Goal: Task Accomplishment & Management: Manage account settings

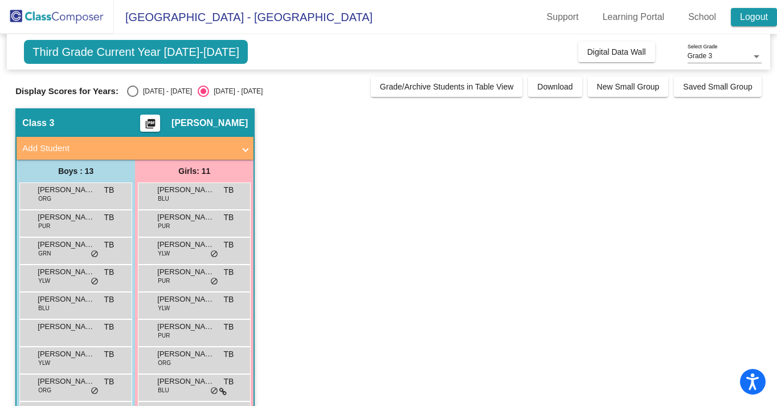
click at [742, 19] on link "Logout" at bounding box center [754, 17] width 46 height 18
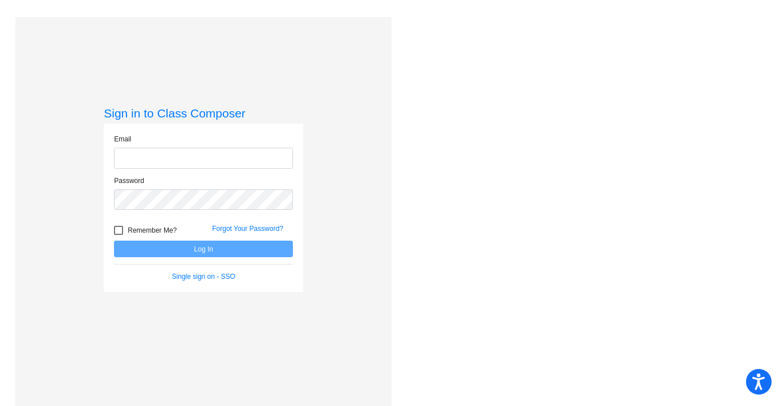
type input "[EMAIL_ADDRESS][DOMAIN_NAME]"
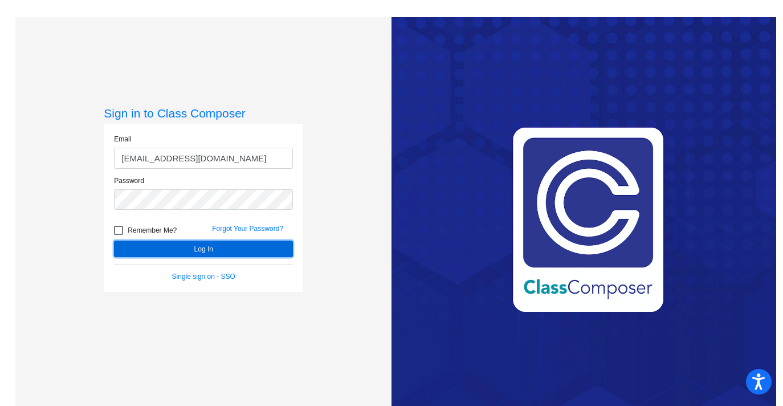
click at [273, 247] on button "Log In" at bounding box center [203, 248] width 179 height 17
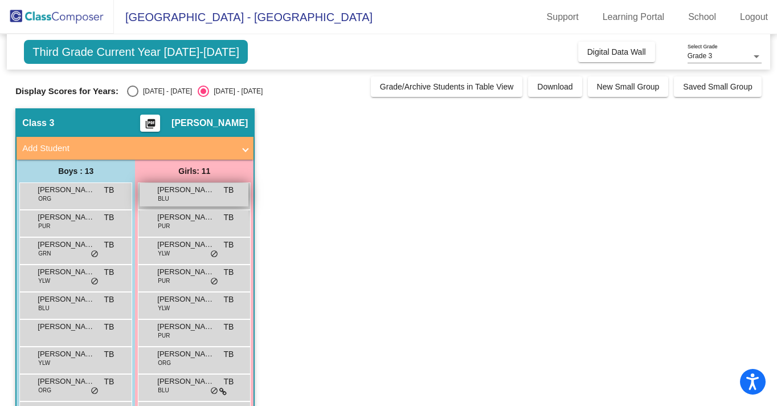
click at [175, 189] on span "[PERSON_NAME]" at bounding box center [185, 189] width 57 height 11
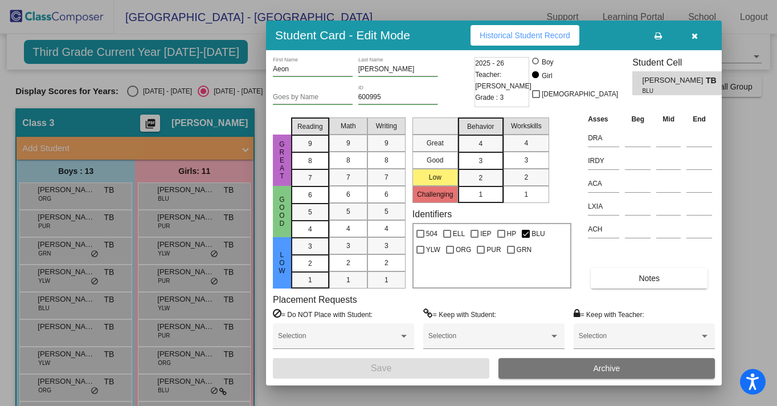
click at [696, 34] on icon "button" at bounding box center [694, 36] width 6 height 8
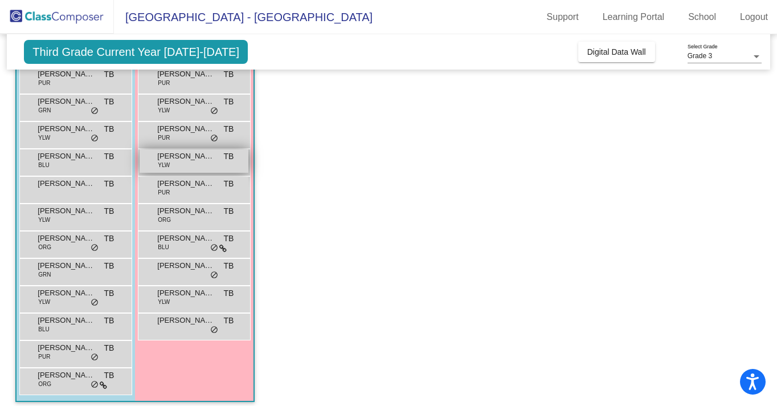
scroll to position [145, 0]
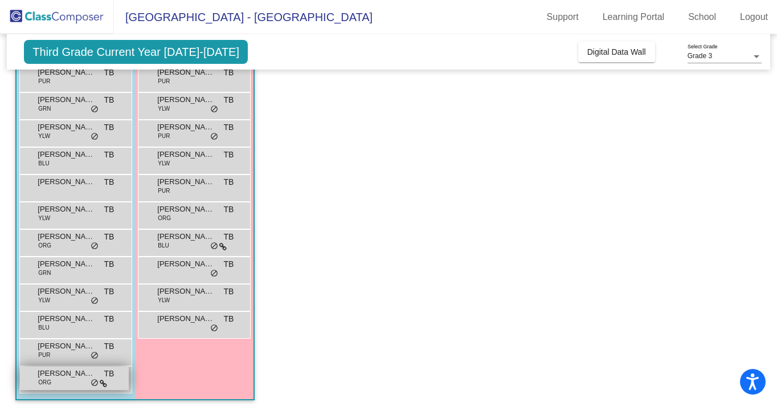
click at [63, 376] on span "[PERSON_NAME]" at bounding box center [66, 372] width 57 height 11
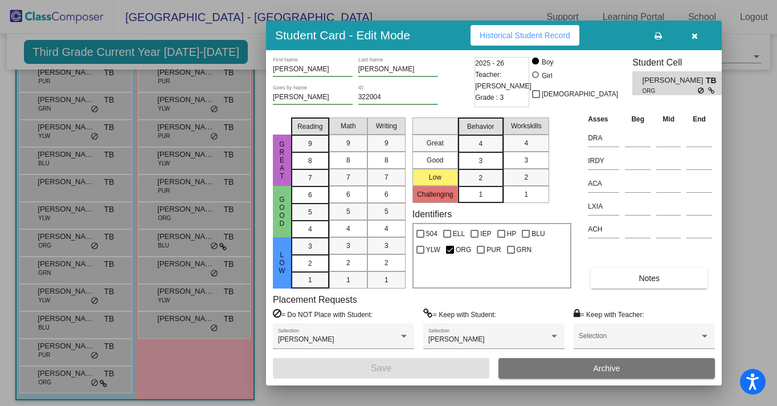
click at [65, 72] on div at bounding box center [388, 203] width 777 height 406
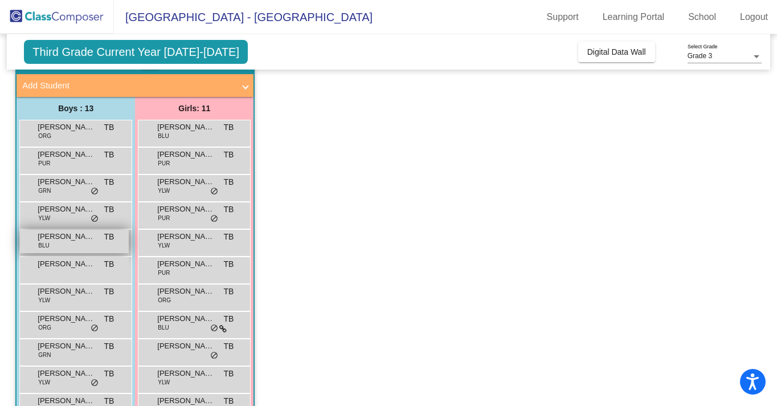
scroll to position [0, 0]
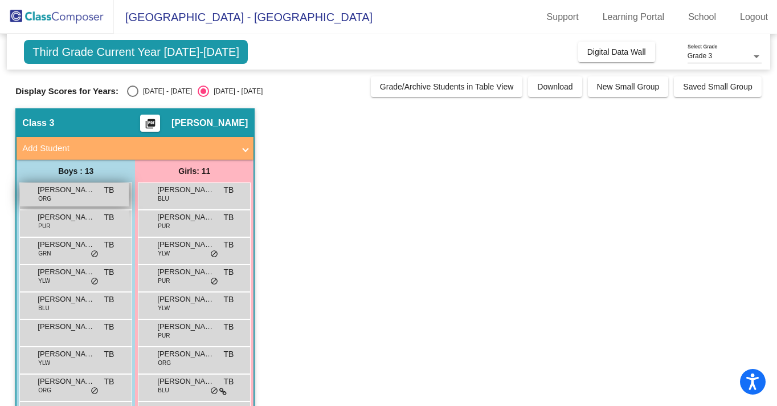
click at [86, 195] on span "[PERSON_NAME]" at bounding box center [66, 189] width 57 height 11
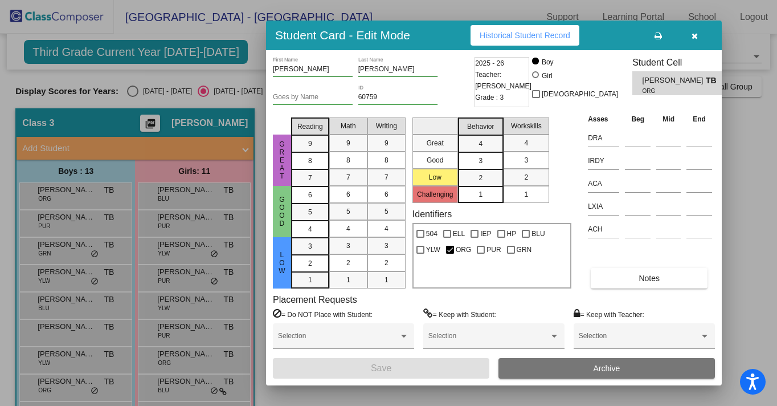
click at [81, 222] on div at bounding box center [388, 203] width 777 height 406
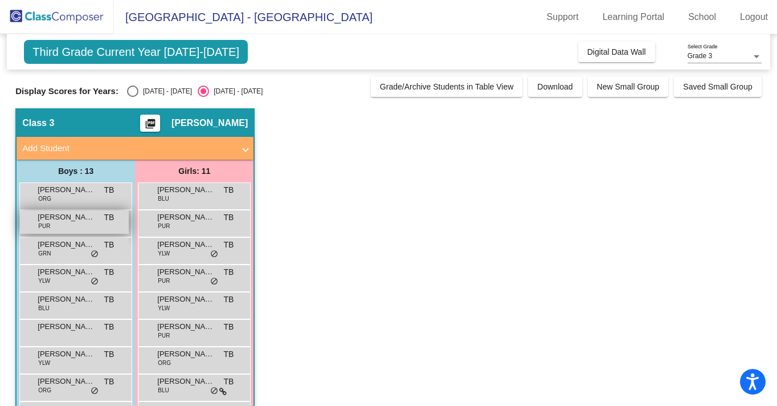
click at [73, 217] on span "[PERSON_NAME]" at bounding box center [66, 216] width 57 height 11
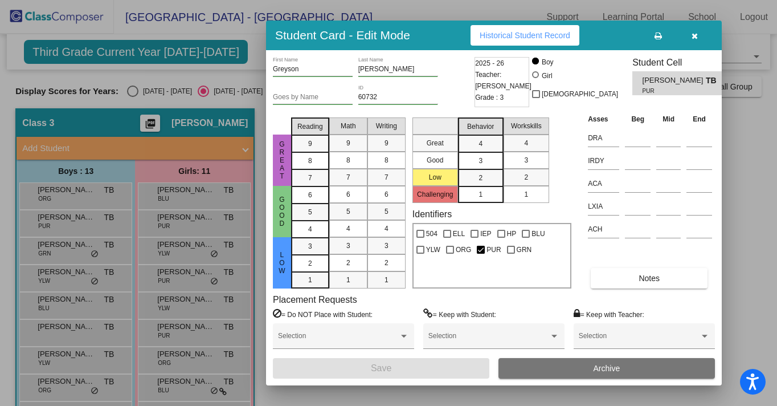
click at [68, 249] on div at bounding box center [388, 203] width 777 height 406
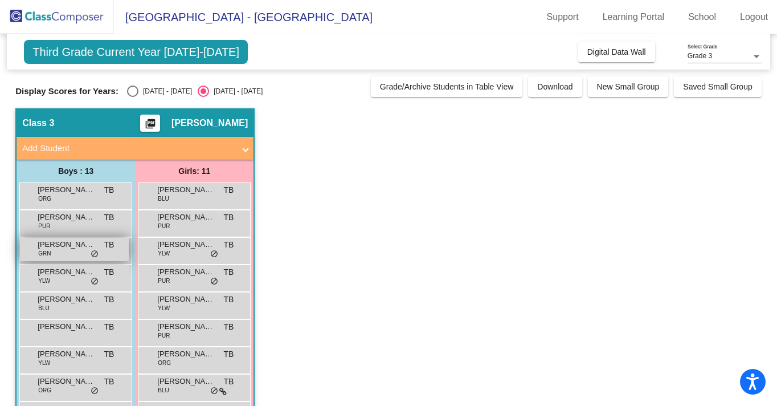
click at [67, 247] on span "[PERSON_NAME]" at bounding box center [66, 244] width 57 height 11
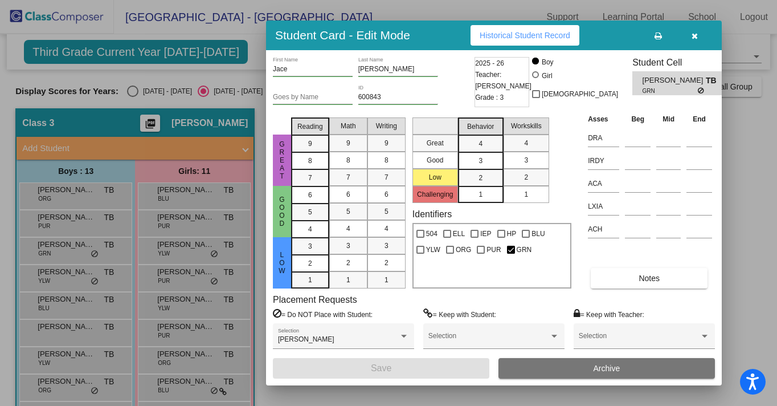
click at [55, 275] on div at bounding box center [388, 203] width 777 height 406
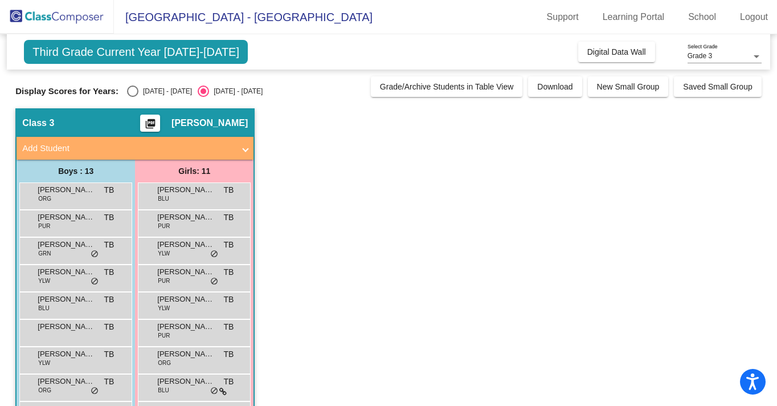
click at [55, 275] on span "[PERSON_NAME]" at bounding box center [66, 271] width 57 height 11
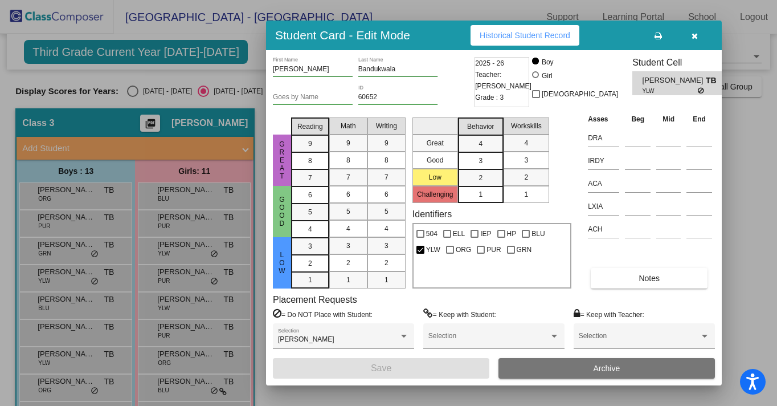
click at [55, 301] on div at bounding box center [388, 203] width 777 height 406
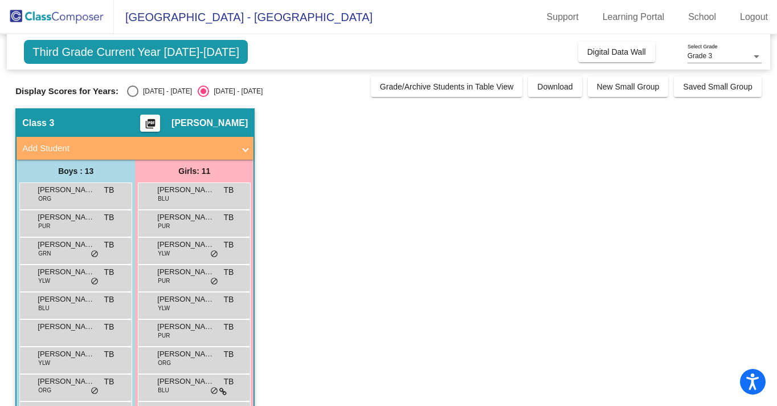
click at [55, 301] on span "[PERSON_NAME]" at bounding box center [66, 298] width 57 height 11
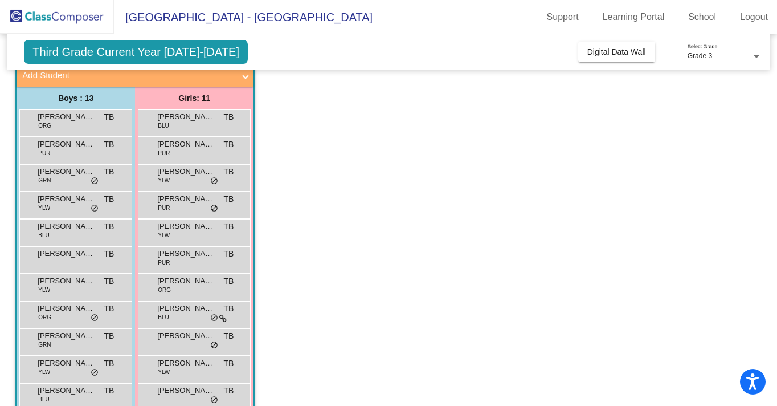
scroll to position [75, 0]
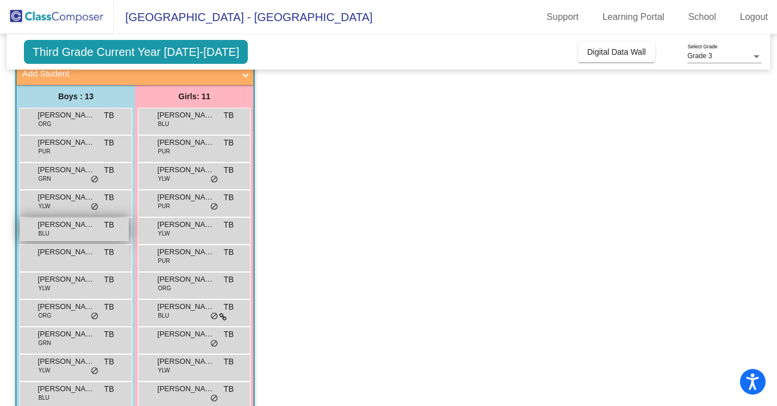
click at [50, 226] on span "[PERSON_NAME]" at bounding box center [66, 224] width 57 height 11
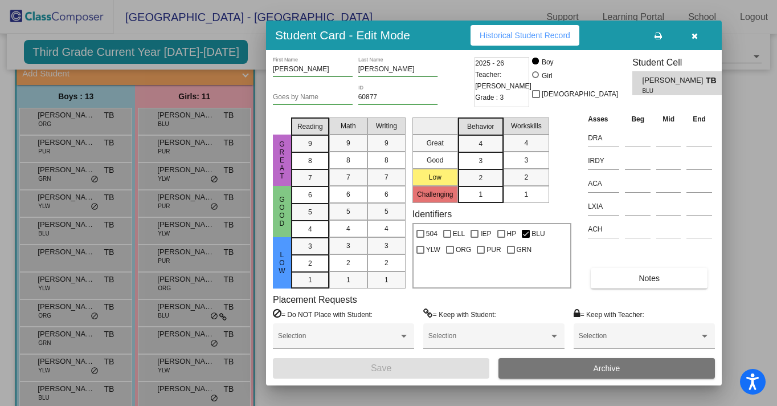
click at [48, 255] on div at bounding box center [388, 203] width 777 height 406
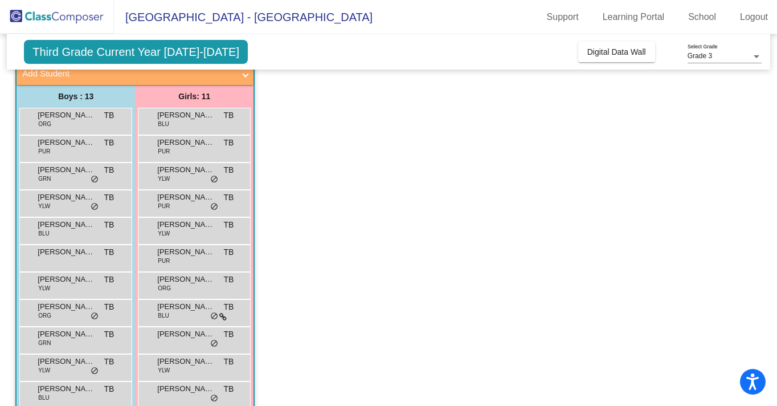
click at [48, 255] on span "[PERSON_NAME]" at bounding box center [66, 251] width 57 height 11
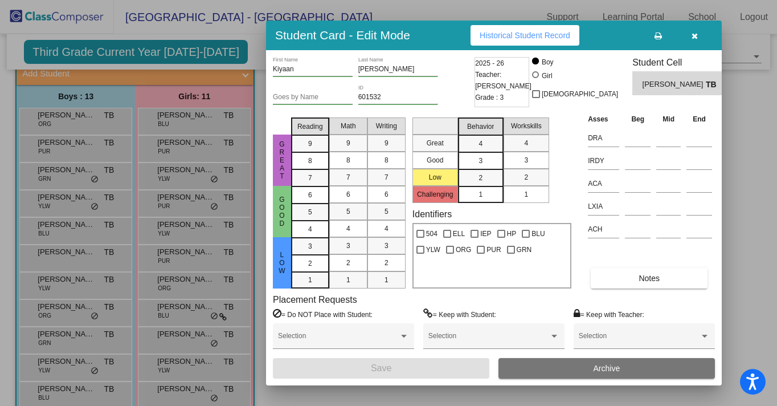
click at [51, 285] on div at bounding box center [388, 203] width 777 height 406
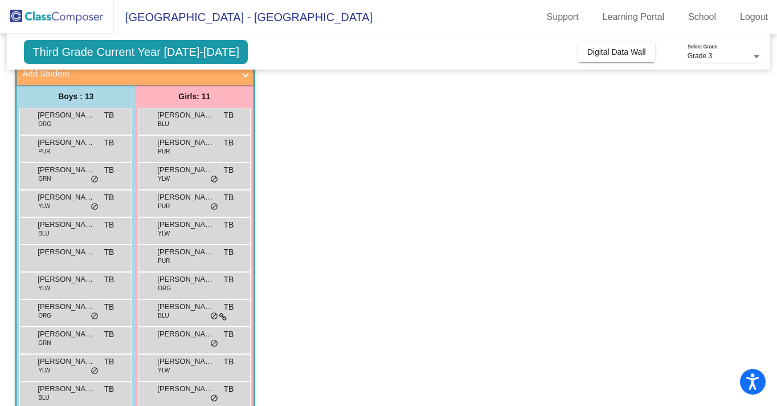
click at [51, 285] on div "[PERSON_NAME] [PERSON_NAME] YLW TB lock do_not_disturb_alt" at bounding box center [74, 283] width 109 height 23
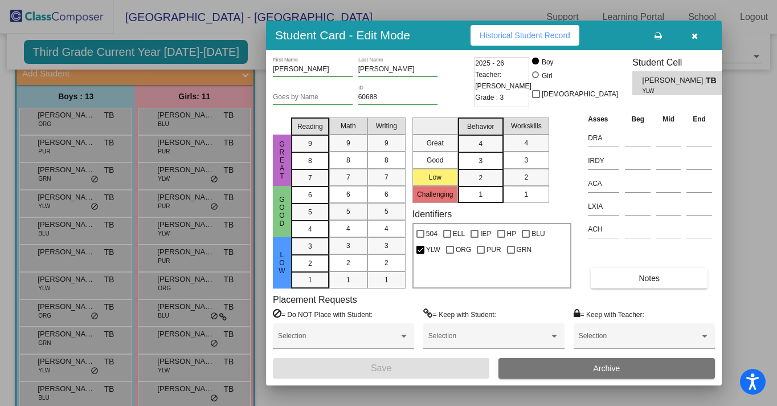
click at [52, 311] on div at bounding box center [388, 203] width 777 height 406
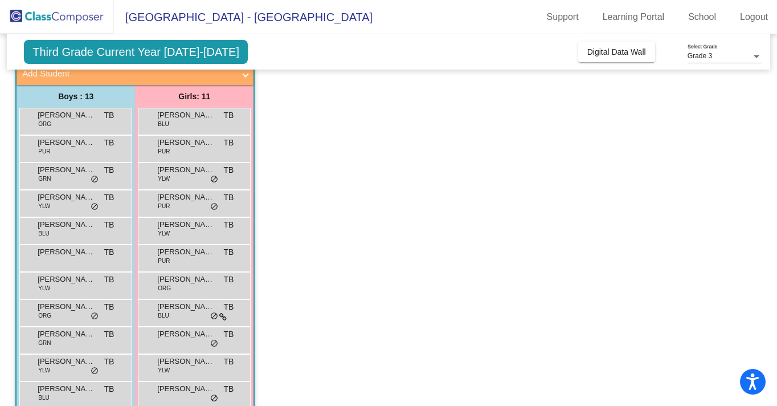
click at [52, 311] on span "[PERSON_NAME]" at bounding box center [66, 306] width 57 height 11
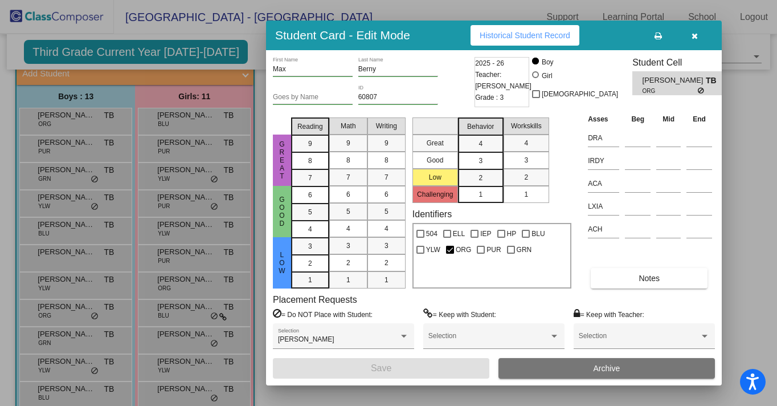
click at [54, 339] on div at bounding box center [388, 203] width 777 height 406
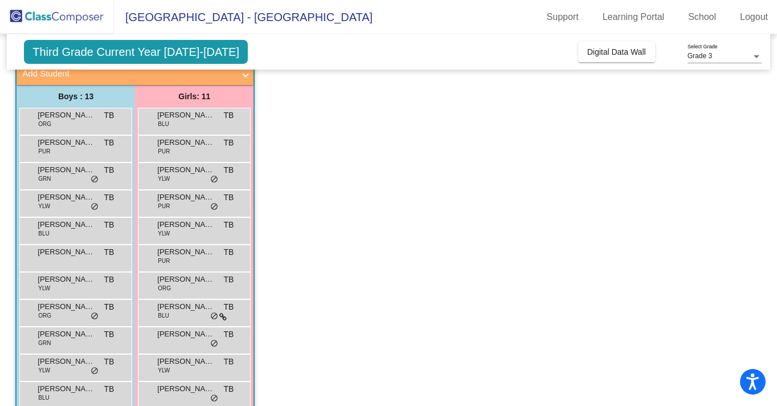
click at [54, 339] on div "[PERSON_NAME] GRN TB lock do_not_disturb_alt" at bounding box center [74, 338] width 109 height 23
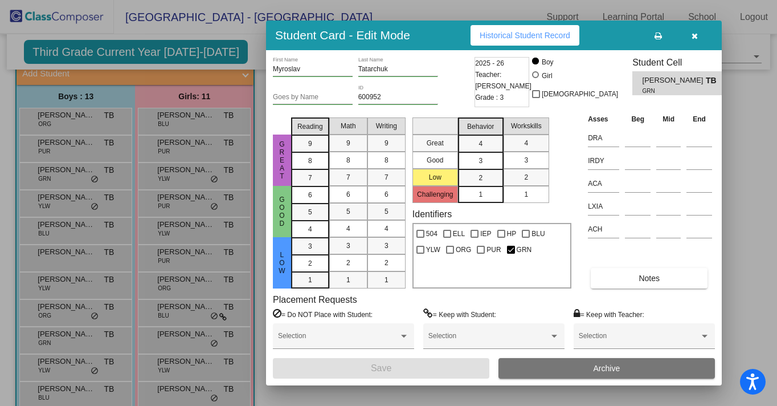
scroll to position [0, 0]
click at [55, 370] on div at bounding box center [388, 203] width 777 height 406
click at [55, 370] on div "[PERSON_NAME] YLW TB lock do_not_disturb_alt" at bounding box center [74, 365] width 109 height 23
click at [56, 390] on div at bounding box center [388, 203] width 777 height 406
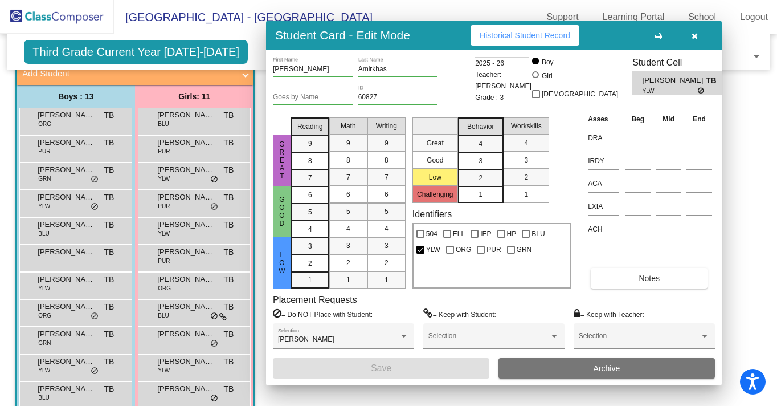
click at [56, 390] on span "[PERSON_NAME]" at bounding box center [66, 388] width 57 height 11
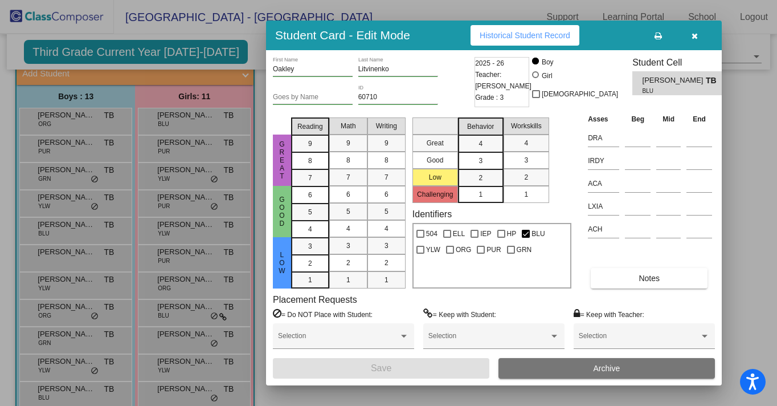
click at [110, 379] on div at bounding box center [388, 203] width 777 height 406
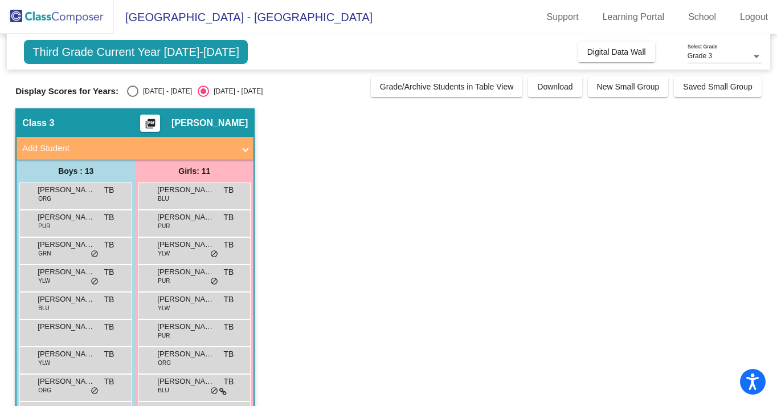
scroll to position [150, 0]
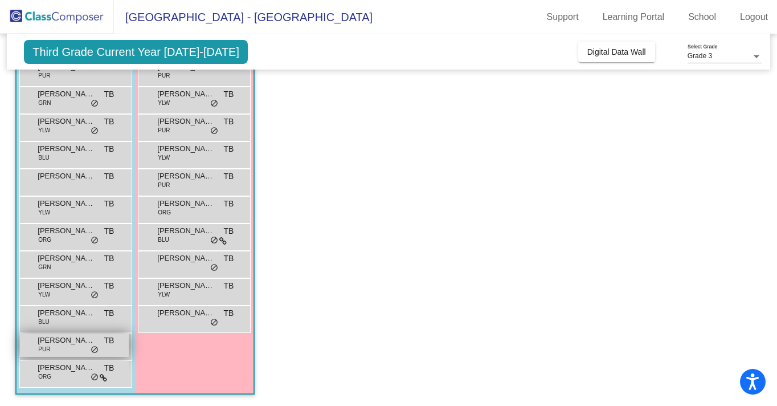
click at [57, 342] on span "[PERSON_NAME]" at bounding box center [66, 339] width 57 height 11
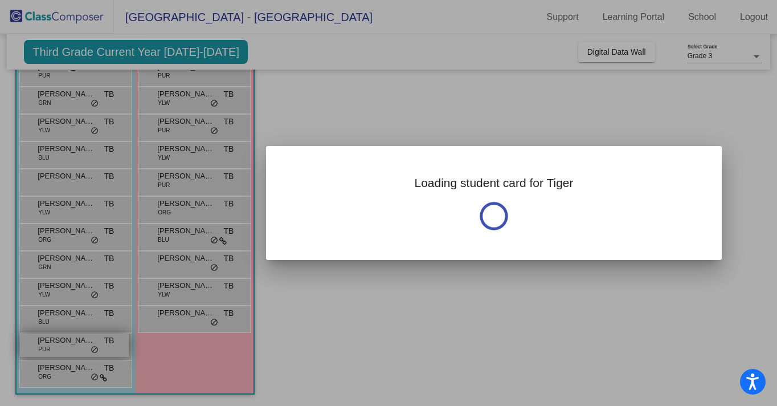
click at [57, 342] on div at bounding box center [388, 203] width 777 height 406
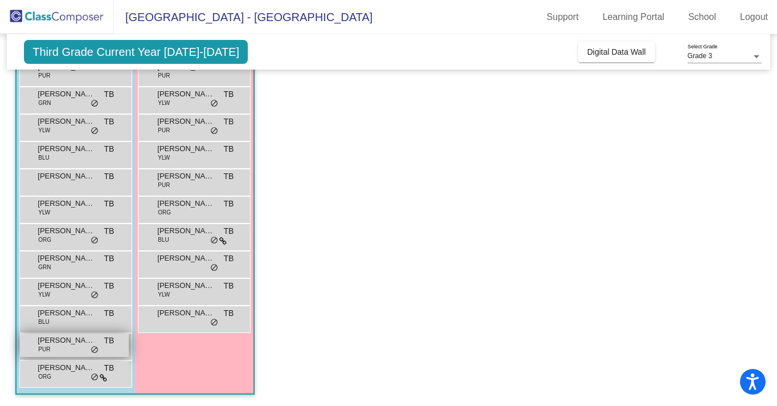
click at [42, 342] on span "[PERSON_NAME]" at bounding box center [66, 339] width 57 height 11
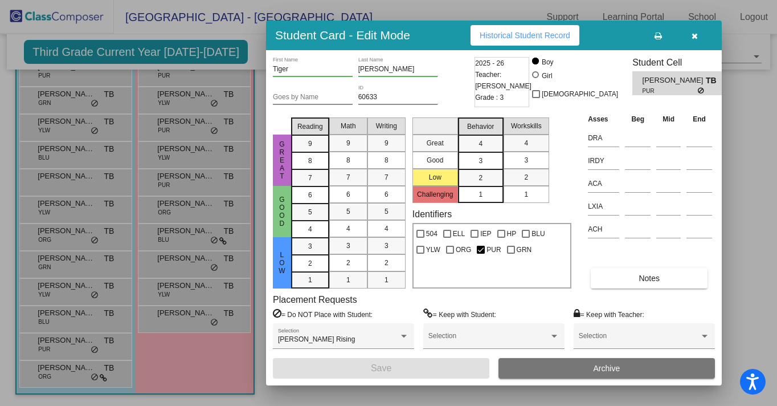
click at [48, 374] on div at bounding box center [388, 203] width 777 height 406
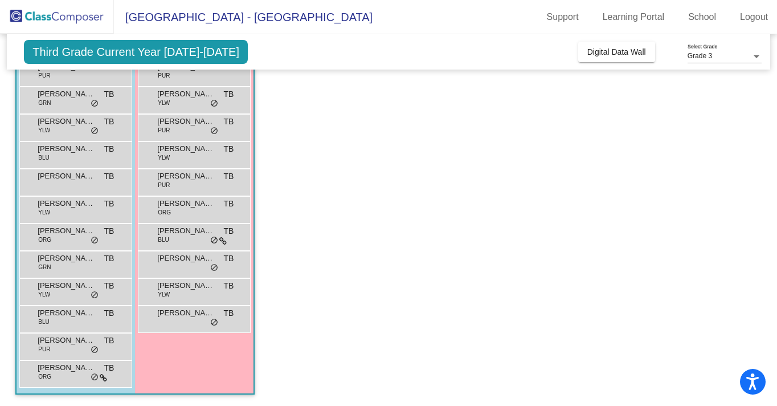
click at [48, 374] on span "ORG" at bounding box center [44, 376] width 13 height 9
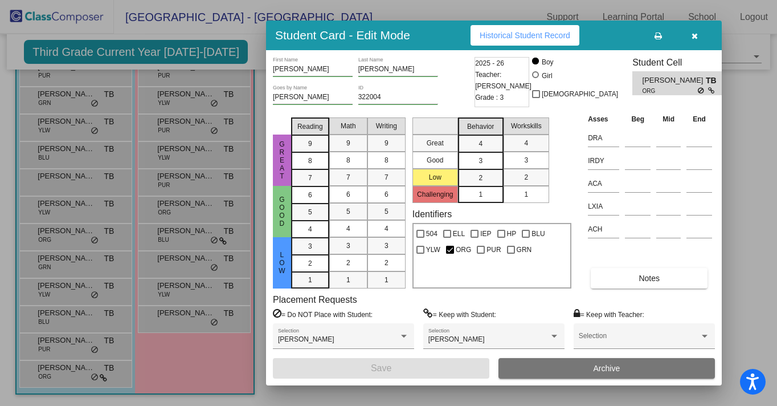
scroll to position [0, 0]
click at [177, 195] on div at bounding box center [388, 203] width 777 height 406
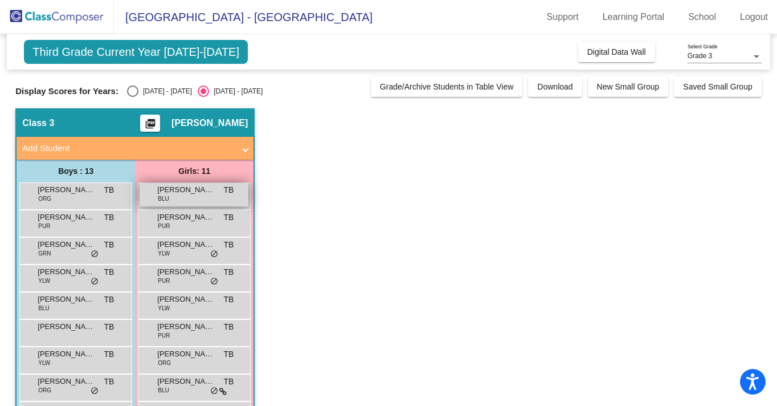
click at [180, 191] on span "[PERSON_NAME]" at bounding box center [185, 189] width 57 height 11
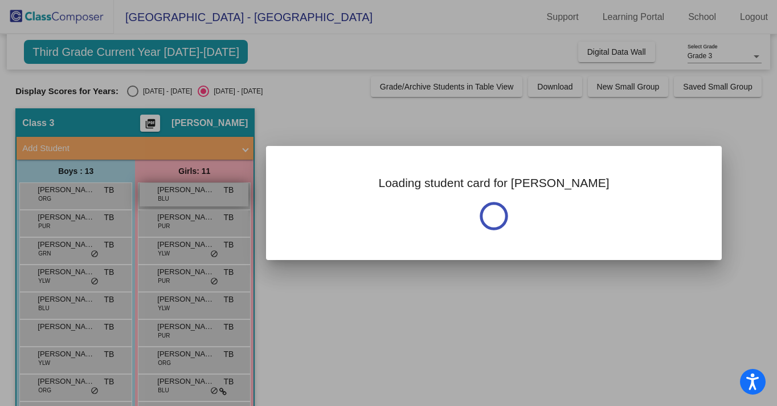
click at [180, 191] on div at bounding box center [388, 203] width 777 height 406
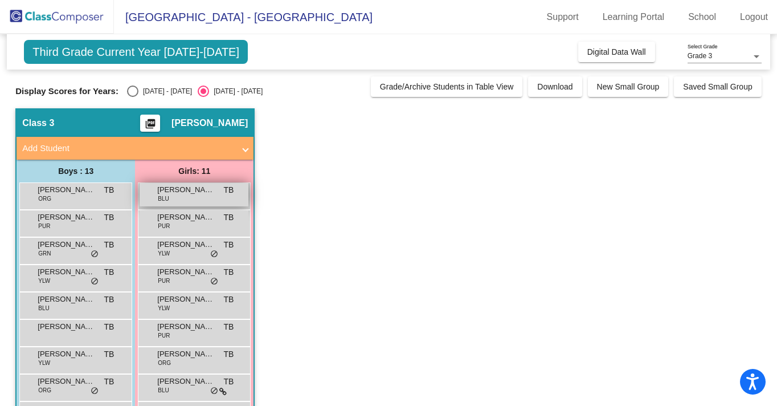
click at [180, 191] on span "[PERSON_NAME]" at bounding box center [185, 189] width 57 height 11
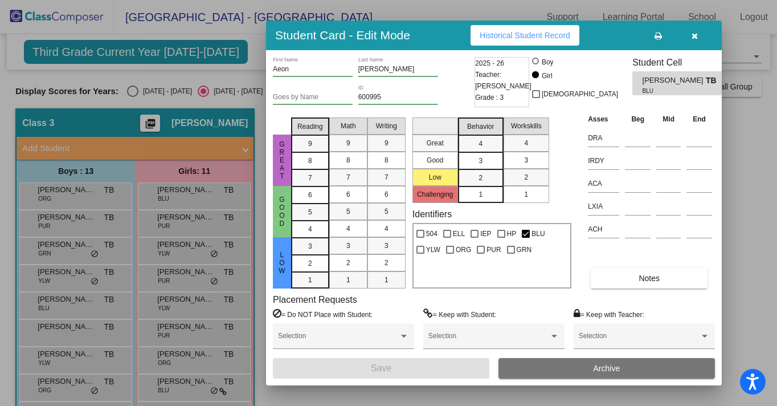
click at [178, 218] on div at bounding box center [388, 203] width 777 height 406
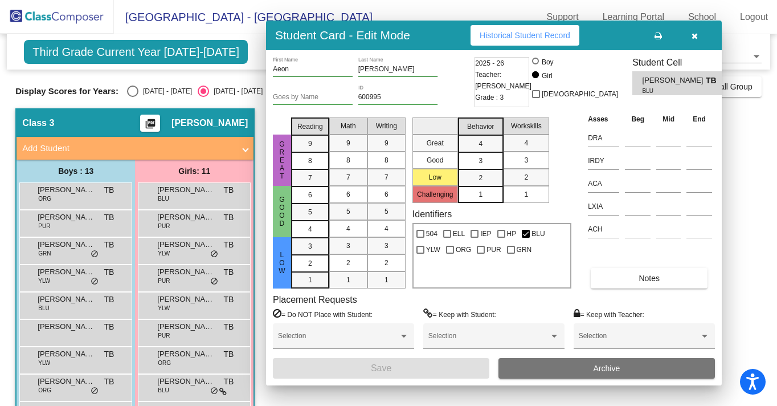
click at [178, 218] on span "[PERSON_NAME]" at bounding box center [185, 216] width 57 height 11
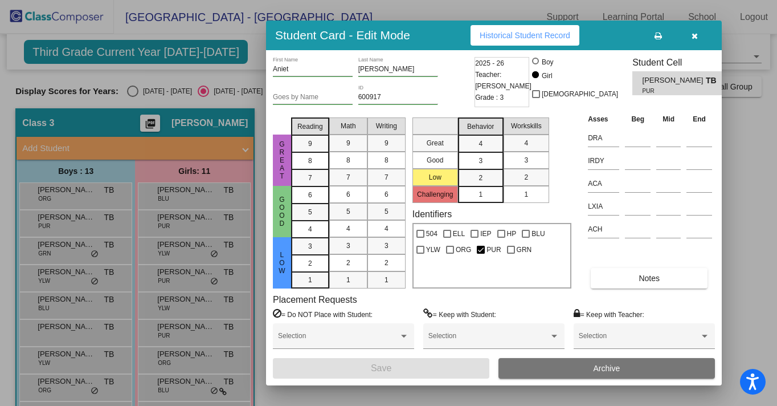
click at [176, 249] on div at bounding box center [388, 203] width 777 height 406
click at [176, 249] on span "[PERSON_NAME]" at bounding box center [185, 244] width 57 height 11
click at [176, 278] on div at bounding box center [388, 203] width 777 height 406
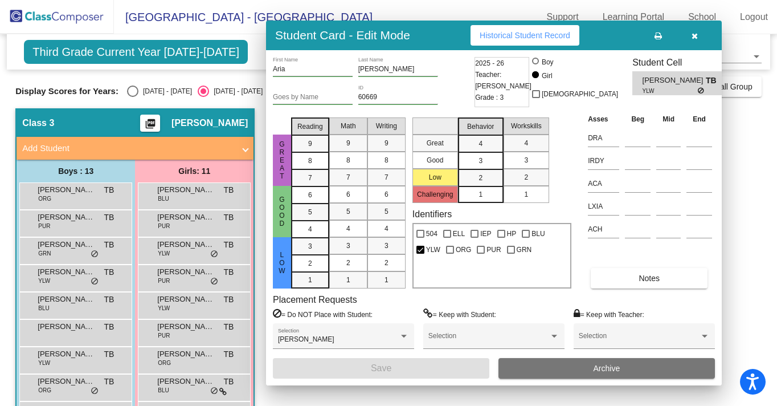
click at [176, 278] on div "[PERSON_NAME] PUR TB lock do_not_disturb_alt" at bounding box center [194, 276] width 109 height 23
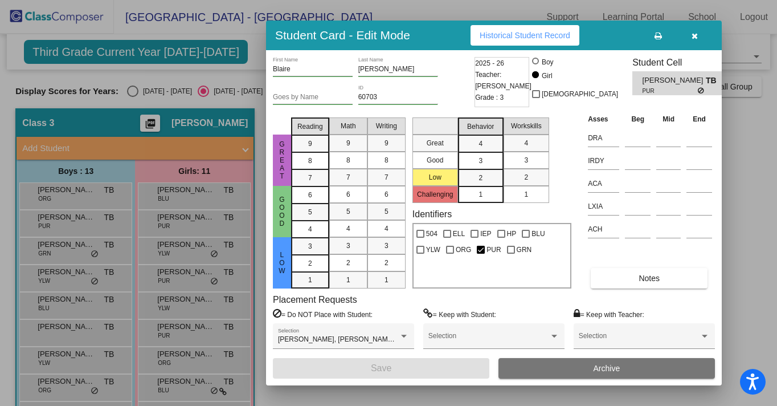
click at [174, 305] on div at bounding box center [388, 203] width 777 height 406
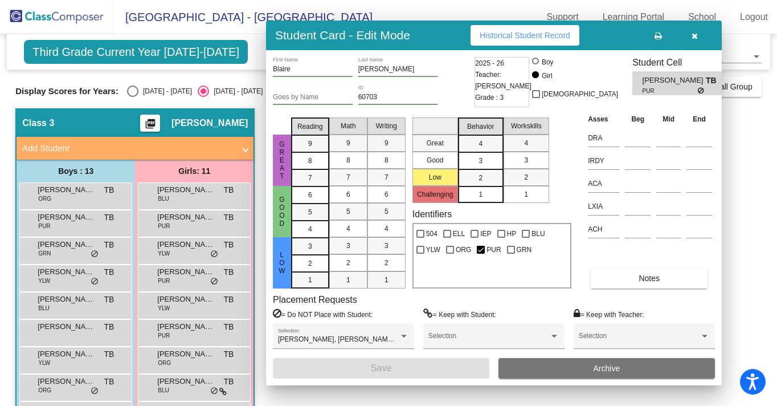
click at [174, 305] on div "[PERSON_NAME] YLW TB lock do_not_disturb_alt" at bounding box center [194, 303] width 109 height 23
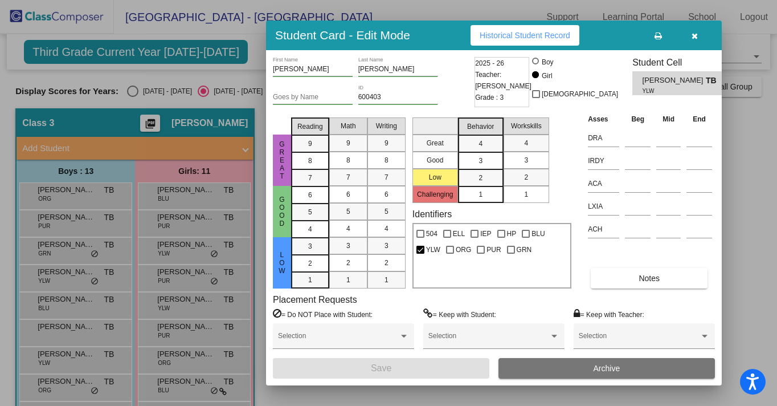
click at [173, 328] on div at bounding box center [388, 203] width 777 height 406
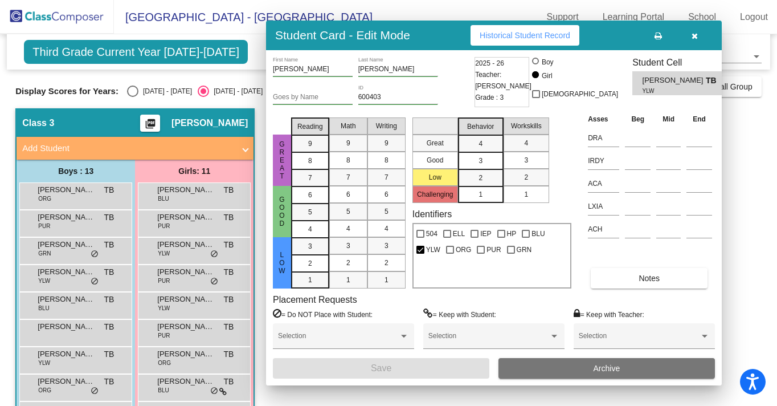
click at [173, 328] on span "[PERSON_NAME]" at bounding box center [185, 326] width 57 height 11
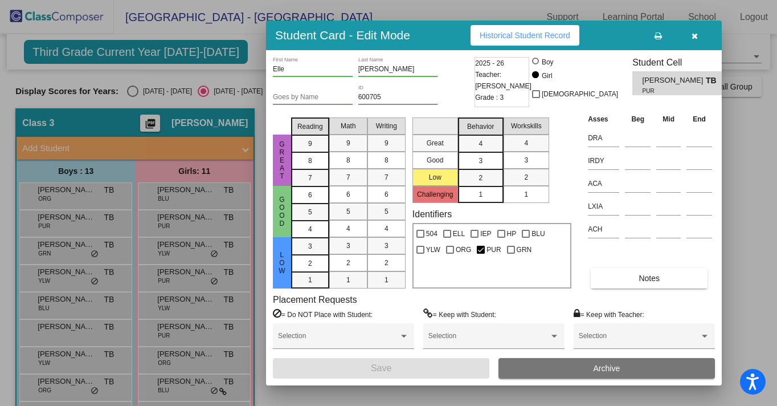
click at [173, 355] on div at bounding box center [388, 203] width 777 height 406
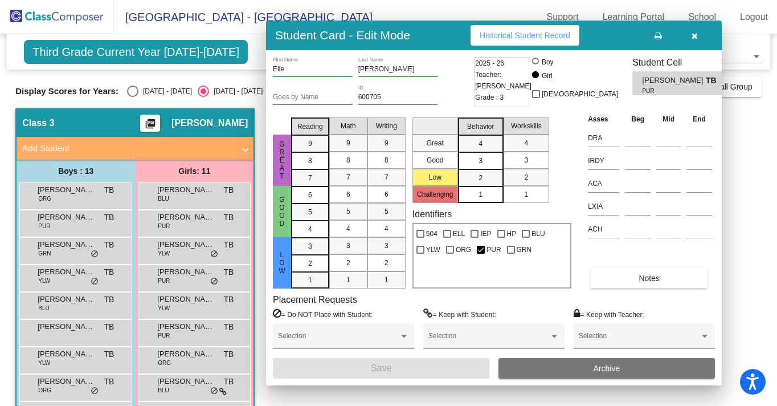
click at [173, 355] on span "[PERSON_NAME]" at bounding box center [185, 353] width 57 height 11
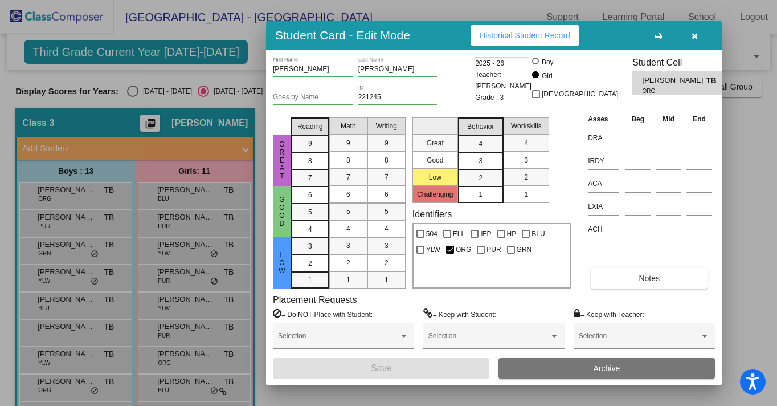
click at [174, 383] on div at bounding box center [388, 203] width 777 height 406
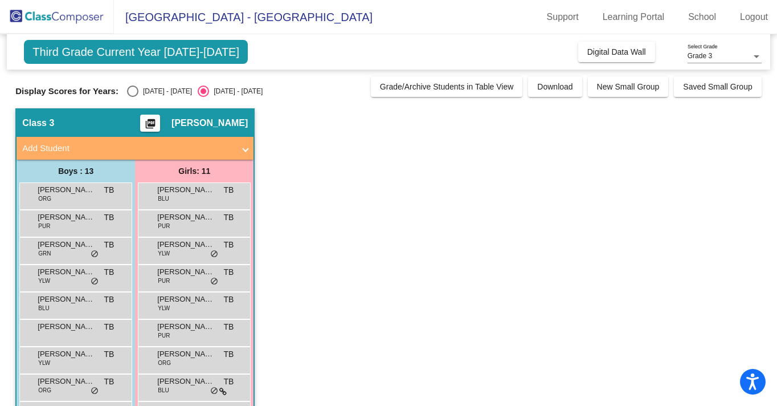
click at [174, 383] on span "[PERSON_NAME]" at bounding box center [185, 380] width 57 height 11
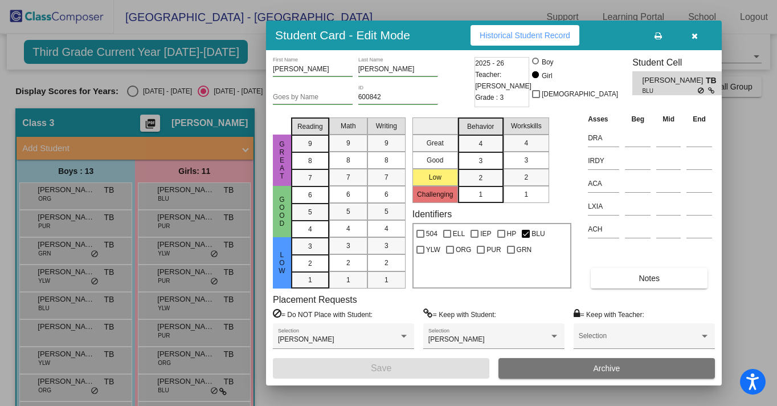
click at [179, 395] on div at bounding box center [388, 203] width 777 height 406
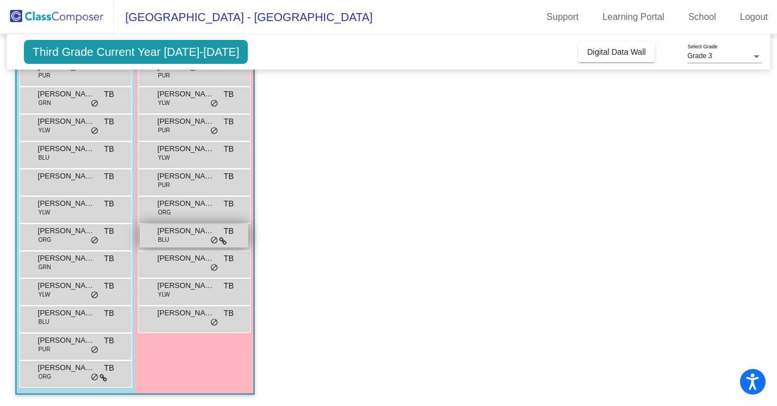
click at [179, 237] on div "[PERSON_NAME] BLU TB lock do_not_disturb_alt" at bounding box center [194, 235] width 109 height 23
click at [177, 232] on span "[PERSON_NAME]" at bounding box center [185, 230] width 57 height 11
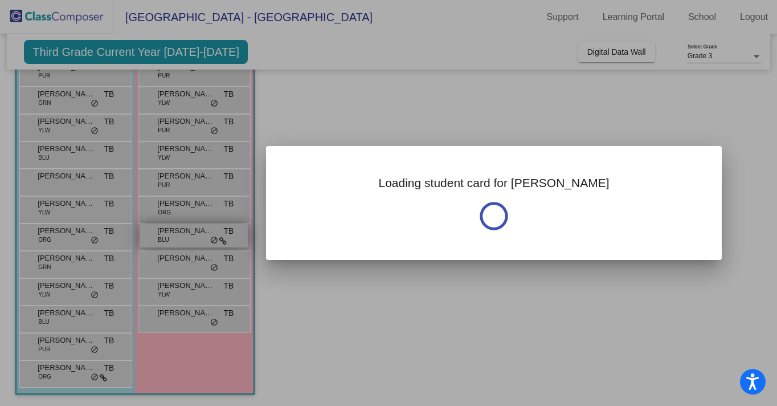
click at [177, 232] on div at bounding box center [388, 203] width 777 height 406
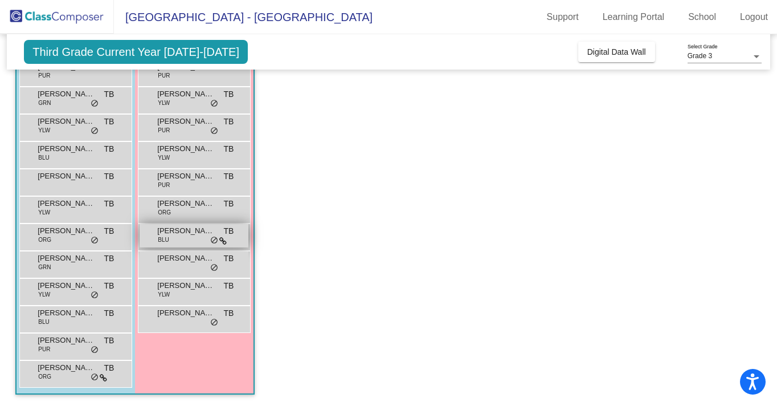
click at [177, 232] on span "[PERSON_NAME]" at bounding box center [185, 230] width 57 height 11
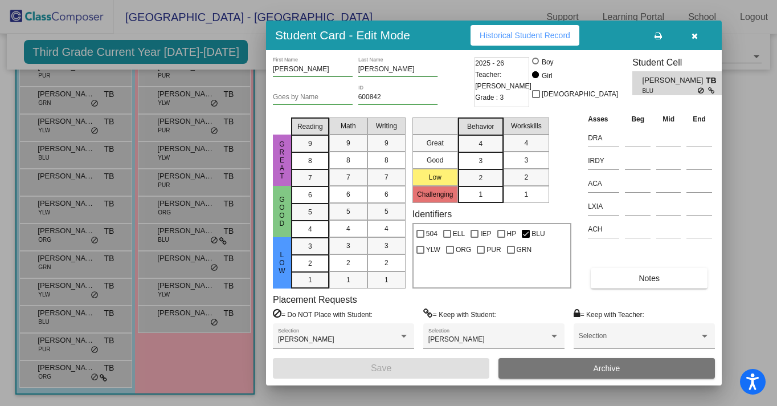
click at [181, 260] on div at bounding box center [388, 203] width 777 height 406
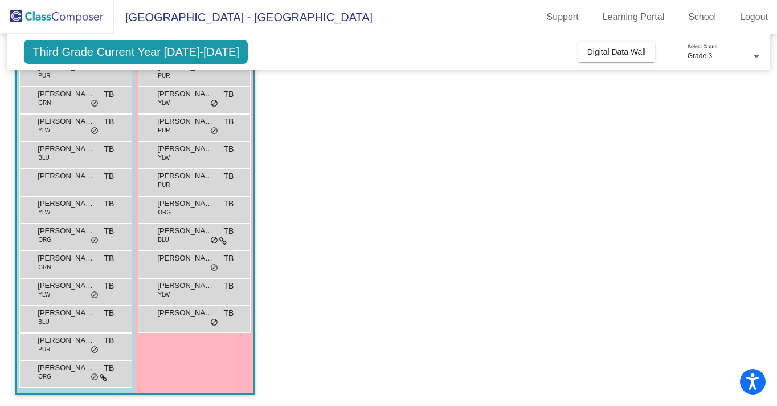
click at [181, 260] on span "[PERSON_NAME]" at bounding box center [185, 257] width 57 height 11
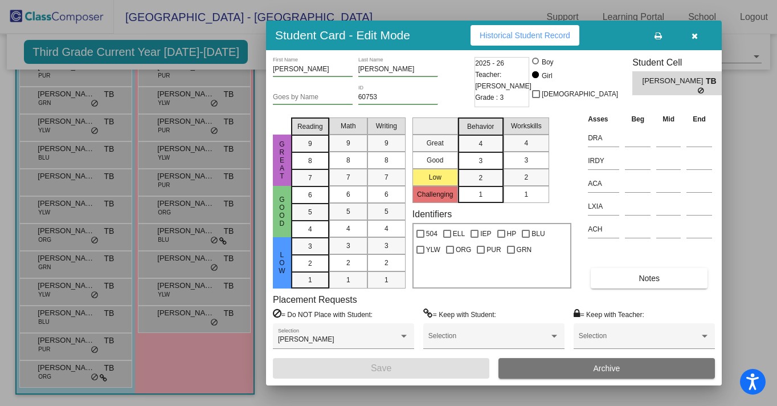
click at [180, 291] on div at bounding box center [388, 203] width 777 height 406
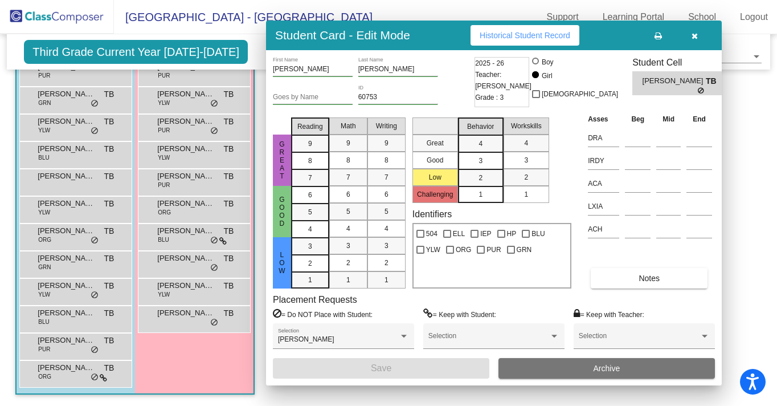
click at [180, 291] on div "[PERSON_NAME] YLW TB lock do_not_disturb_alt" at bounding box center [194, 289] width 109 height 23
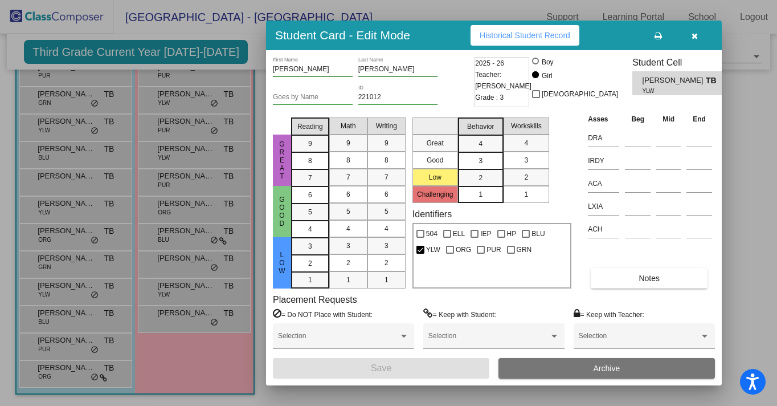
click at [181, 312] on div at bounding box center [388, 203] width 777 height 406
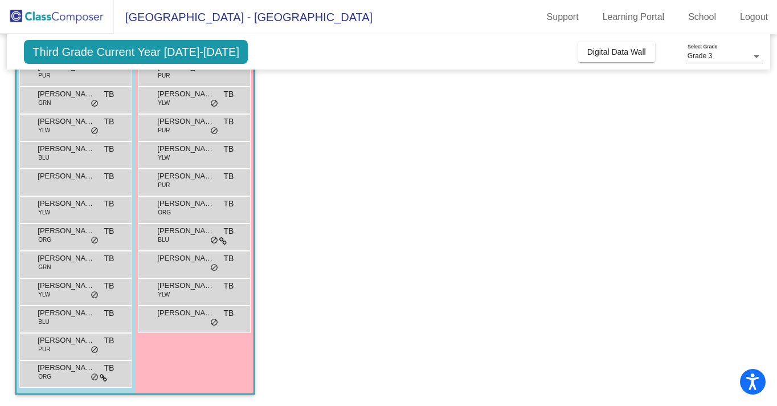
click at [181, 312] on span "[PERSON_NAME]" at bounding box center [185, 312] width 57 height 11
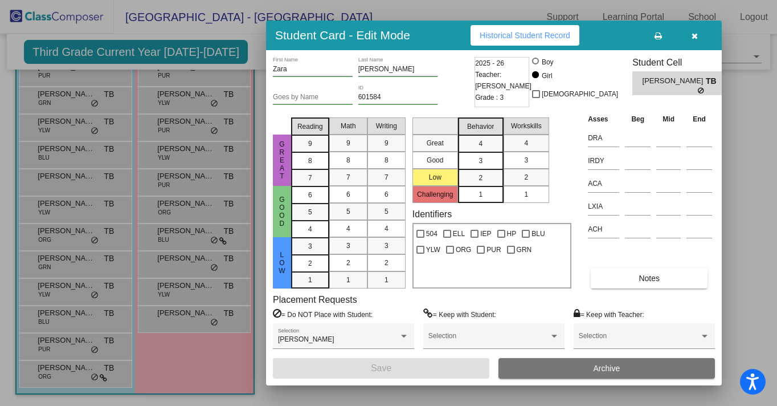
click at [178, 245] on div at bounding box center [388, 203] width 777 height 406
